Goal: Information Seeking & Learning: Learn about a topic

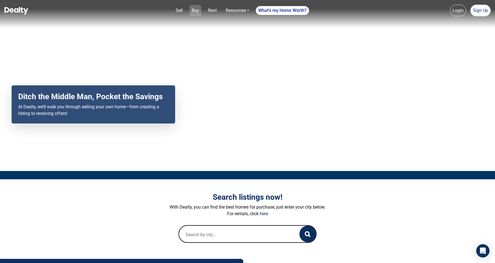
click at [191, 12] on link "Buy" at bounding box center [196, 10] width 12 height 11
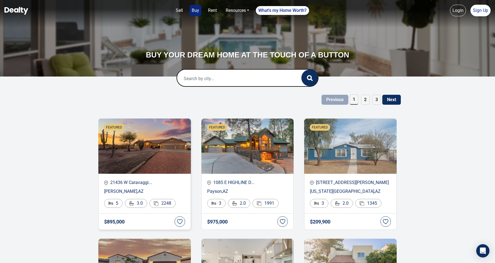
click at [152, 146] on img at bounding box center [144, 146] width 93 height 55
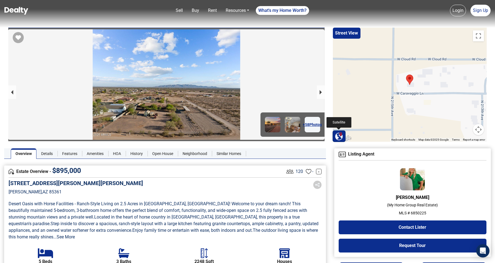
click at [341, 137] on img at bounding box center [339, 136] width 8 height 8
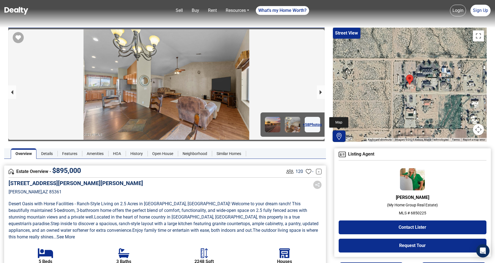
click at [339, 137] on img at bounding box center [339, 136] width 7 height 7
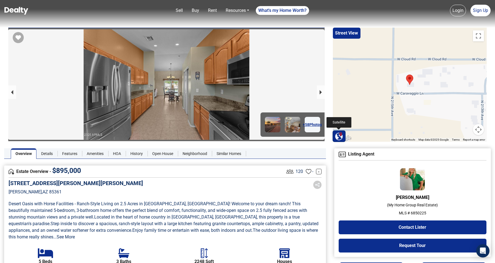
click at [340, 135] on img at bounding box center [339, 136] width 8 height 8
